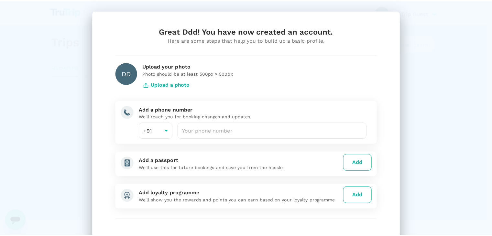
scroll to position [45, 0]
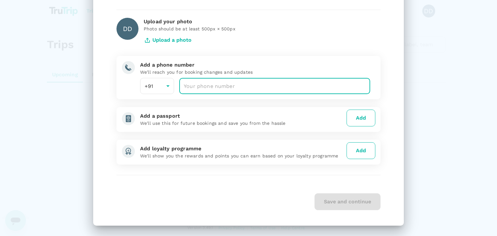
click at [259, 81] on input "number" at bounding box center [274, 86] width 191 height 16
type input "9047588438"
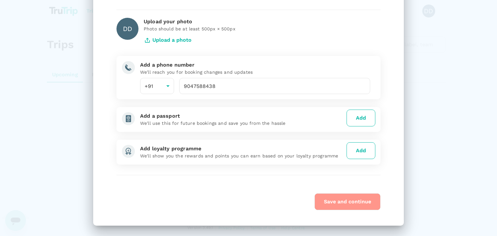
click at [328, 200] on button "Save and continue" at bounding box center [347, 201] width 66 height 17
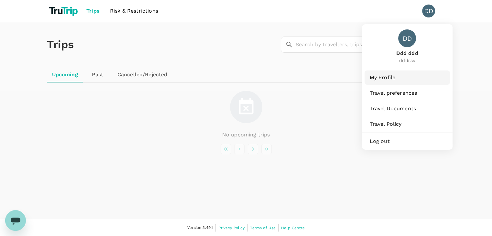
click at [385, 75] on span "My Profile" at bounding box center [407, 78] width 75 height 8
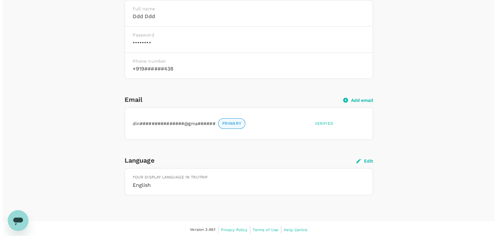
scroll to position [182, 0]
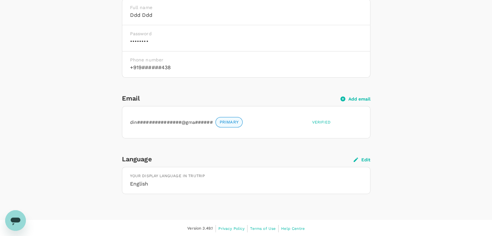
click at [358, 98] on button "Add email" at bounding box center [355, 99] width 30 height 6
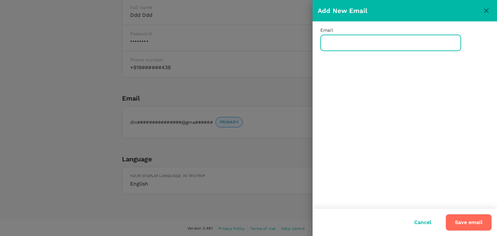
click at [363, 42] on input "text" at bounding box center [390, 43] width 141 height 16
type input "decodewithdinesh@gmail.com"
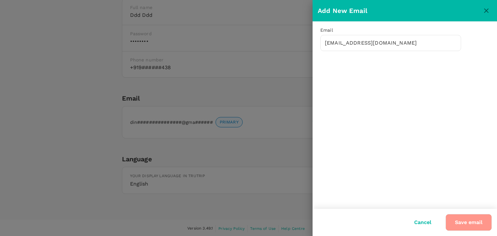
click at [452, 220] on button "Save email" at bounding box center [468, 222] width 46 height 17
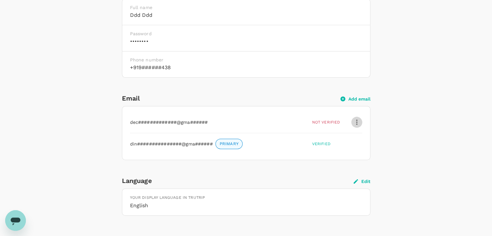
click at [358, 121] on icon "button" at bounding box center [357, 122] width 8 height 8
click at [341, 138] on span "Verify email" at bounding box center [342, 138] width 30 height 8
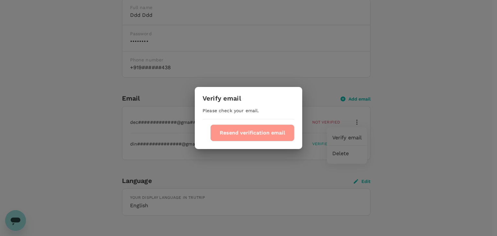
click at [282, 131] on button "Resend verification email" at bounding box center [252, 132] width 84 height 17
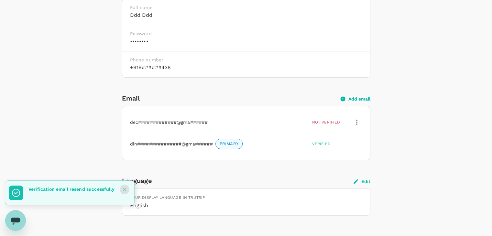
click at [124, 190] on icon "Close" at bounding box center [125, 190] width 4 height 4
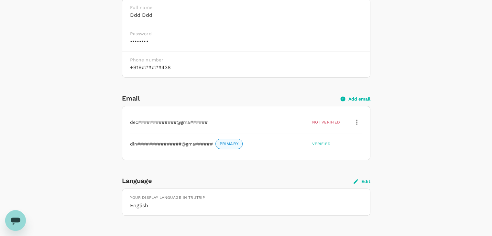
click at [355, 101] on div "Email Add email" at bounding box center [246, 98] width 248 height 10
click at [353, 97] on button "Add email" at bounding box center [355, 99] width 30 height 6
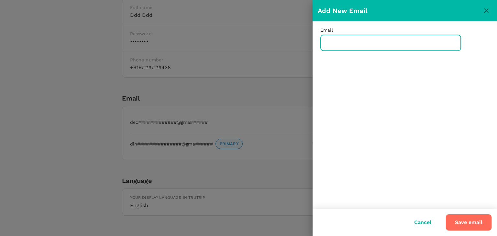
click at [347, 48] on input "text" at bounding box center [390, 43] width 141 height 16
type input "cheetah49585@flyzy.net"
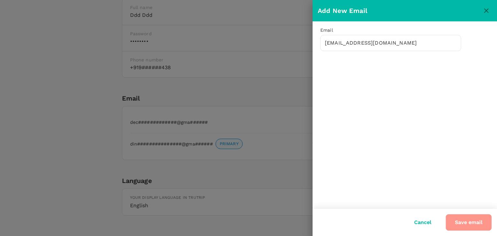
click at [467, 220] on button "Save email" at bounding box center [468, 222] width 46 height 17
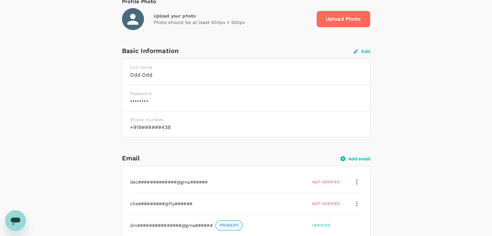
scroll to position [225, 0]
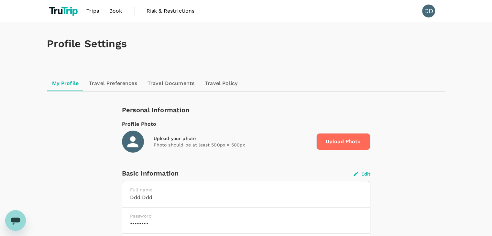
scroll to position [1, 0]
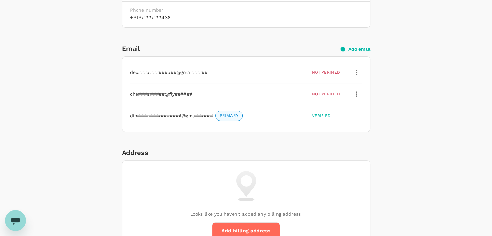
scroll to position [232, 0]
click at [356, 94] on icon "button" at bounding box center [357, 94] width 8 height 8
click at [270, 140] on div "Personal Information Profile Photo Upload your photo Photo should be at least 5…" at bounding box center [246, 226] width 248 height 709
click at [350, 48] on button "Add email" at bounding box center [355, 49] width 30 height 6
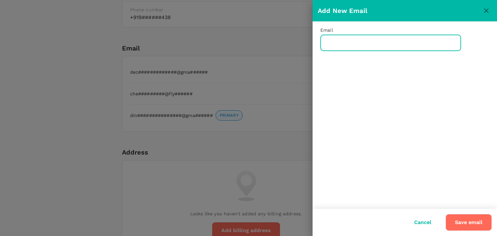
click at [339, 41] on input "text" at bounding box center [390, 43] width 141 height 16
paste input "cottonmouth02084@aminating.com"
type input "cottonmouth02084@aminating.com"
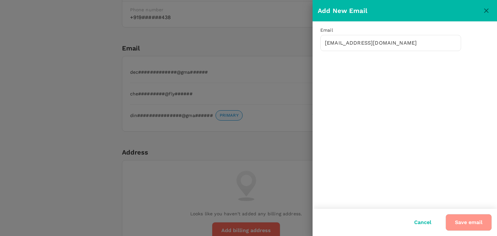
click at [467, 219] on button "Save email" at bounding box center [468, 222] width 46 height 17
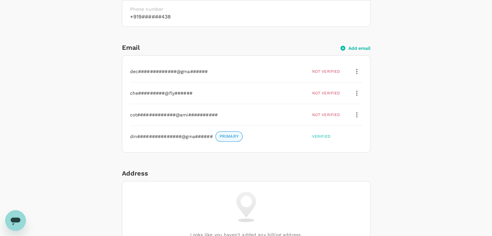
scroll to position [233, 0]
